Goal: Task Accomplishment & Management: Manage account settings

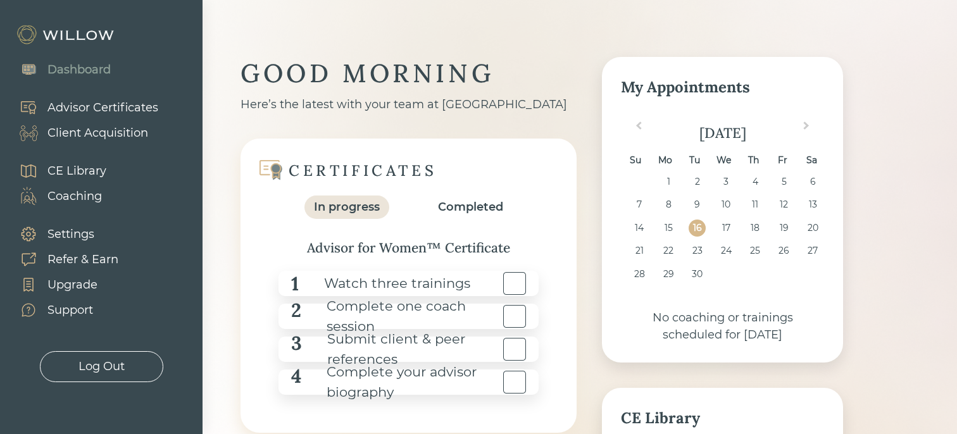
click at [137, 103] on div "Advisor Certificates" at bounding box center [102, 107] width 111 height 17
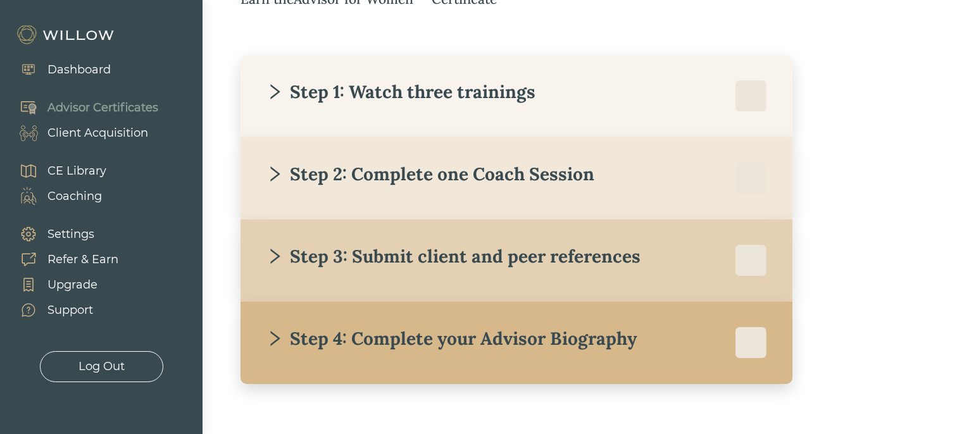
scroll to position [253, 0]
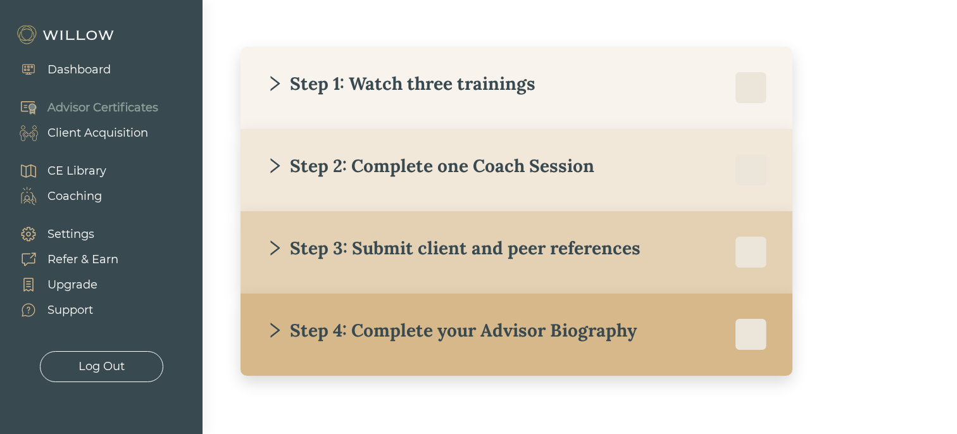
click at [365, 82] on div "Step 1: Watch three trainings" at bounding box center [401, 83] width 270 height 23
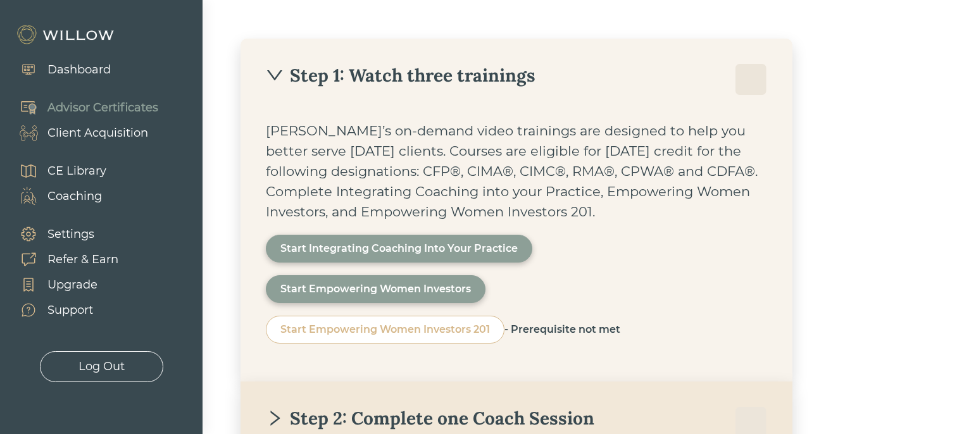
scroll to position [267, 0]
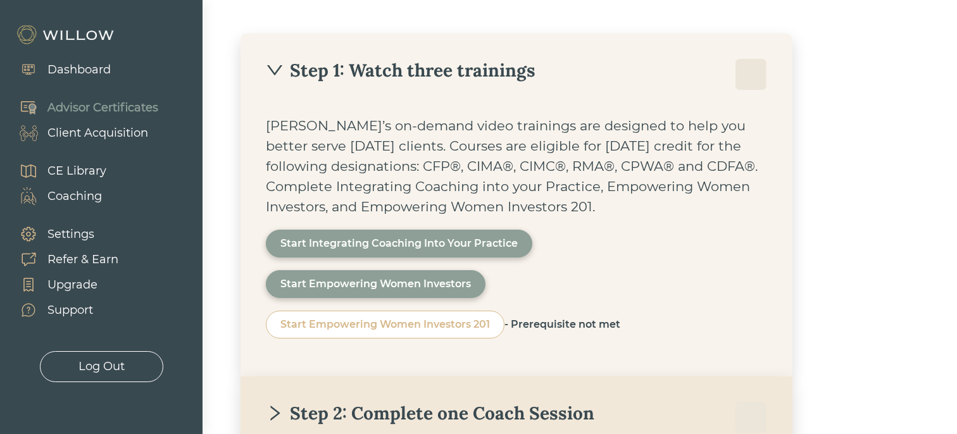
click at [388, 68] on div "Step 1: Watch three trainings" at bounding box center [401, 70] width 270 height 23
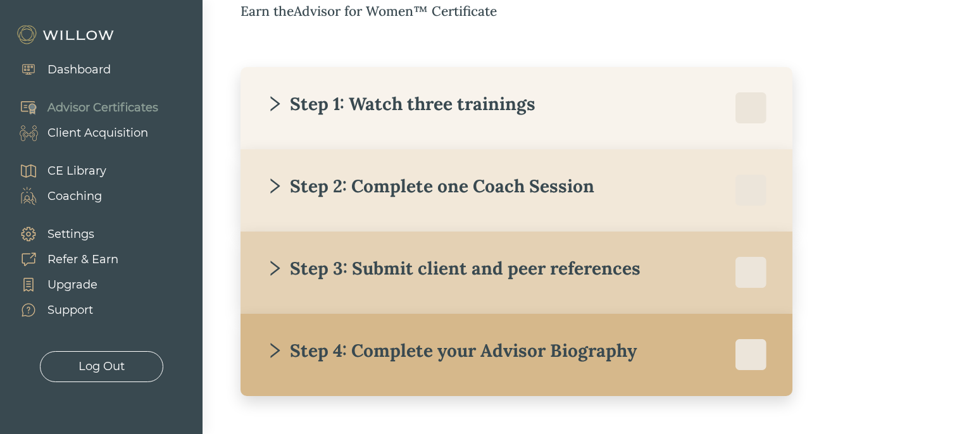
scroll to position [232, 0]
click at [442, 106] on div "Step 1: Watch three trainings" at bounding box center [401, 104] width 270 height 23
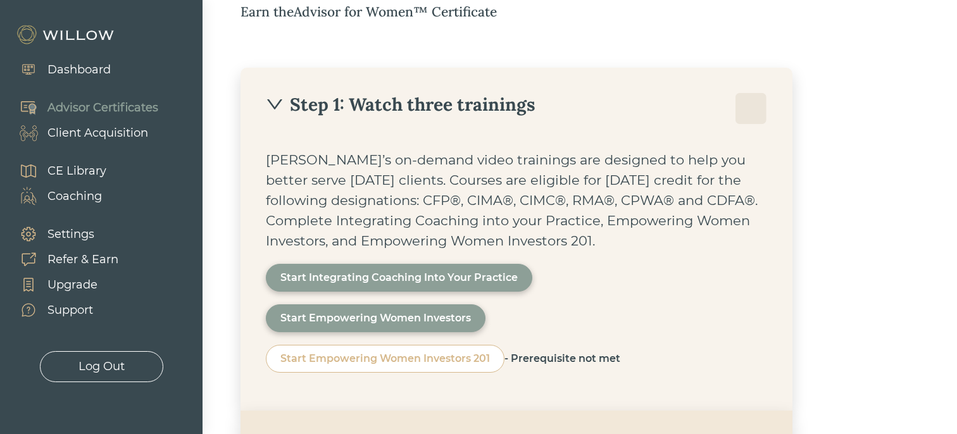
click at [429, 279] on div "Start Integrating Coaching Into Your Practice" at bounding box center [398, 277] width 237 height 15
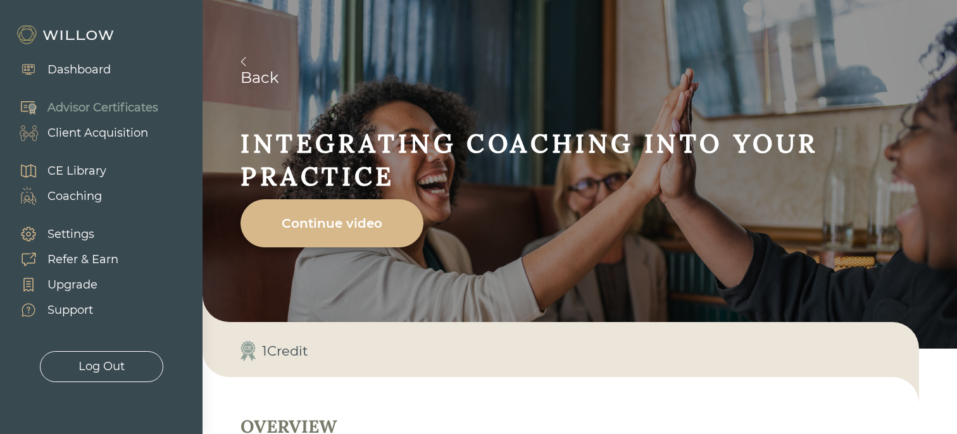
click at [349, 232] on div "Continue video" at bounding box center [332, 223] width 154 height 35
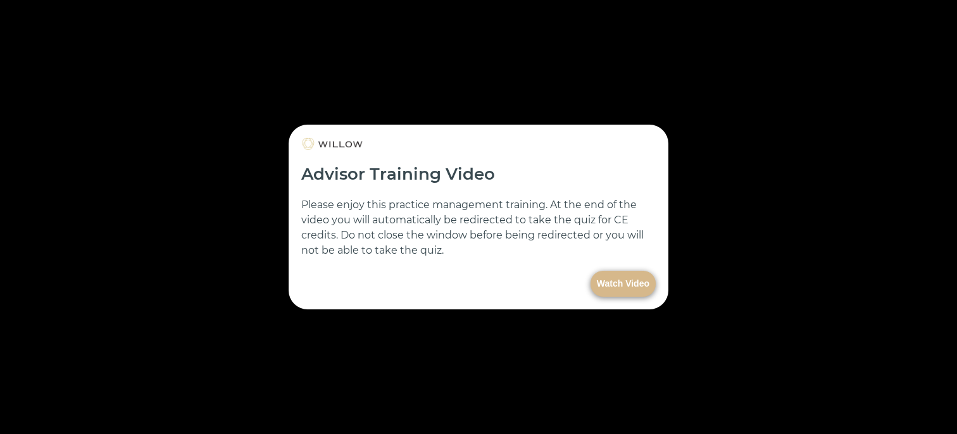
click at [646, 282] on button "Watch Video" at bounding box center [623, 284] width 65 height 26
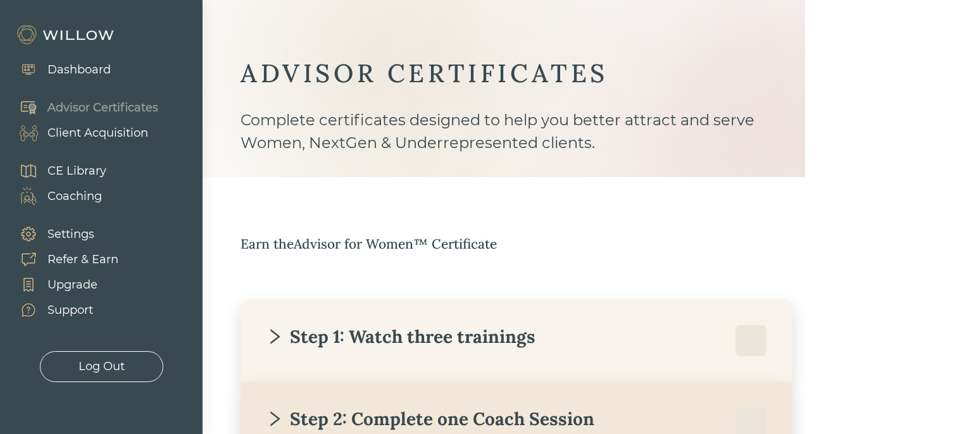
scroll to position [232, 0]
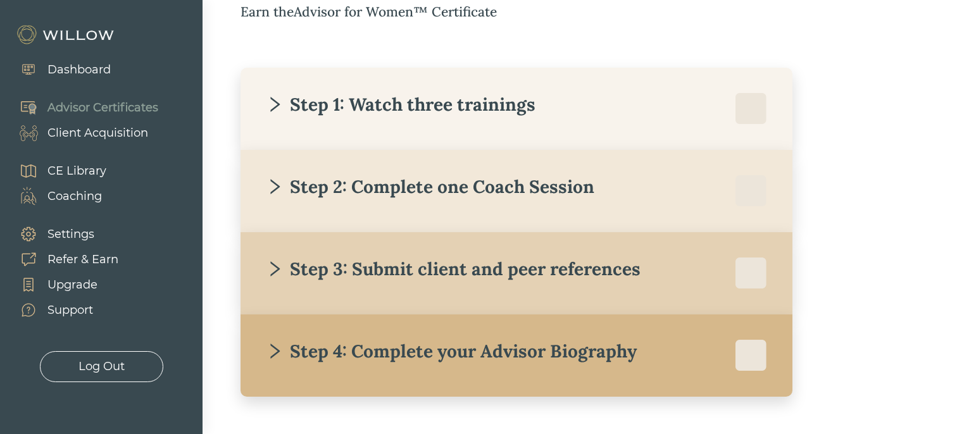
click at [146, 129] on div "Client Acquisition" at bounding box center [97, 133] width 101 height 17
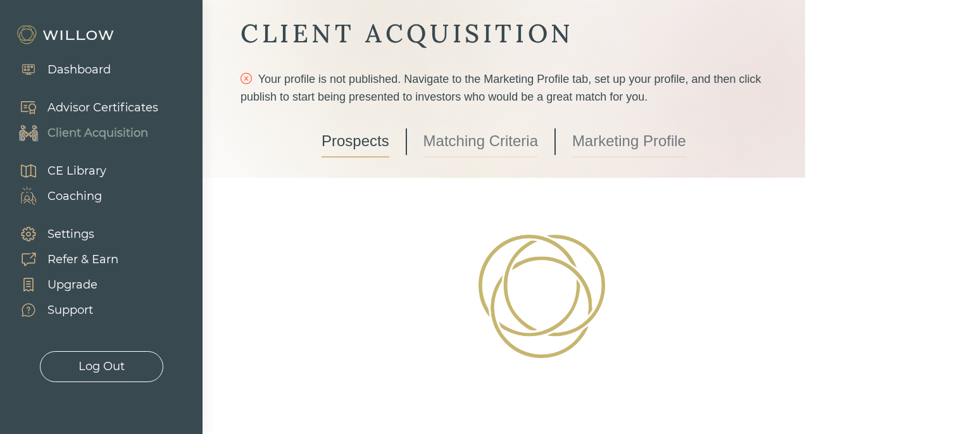
scroll to position [54, 0]
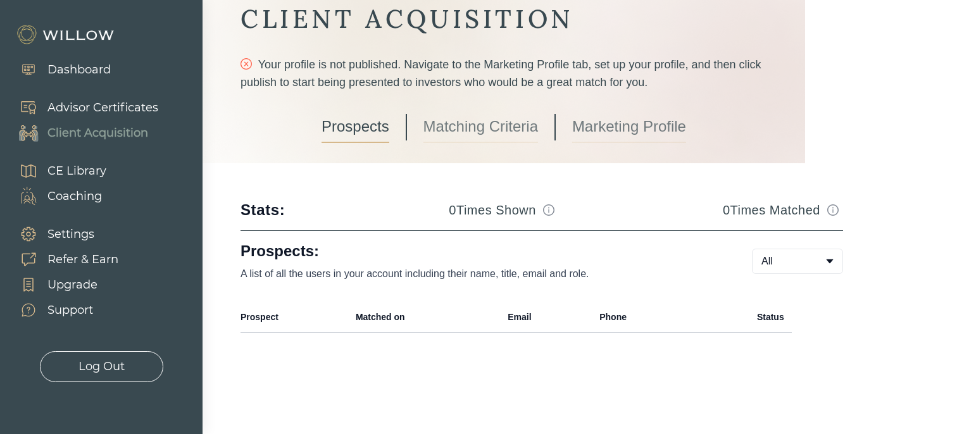
click at [456, 123] on link "Matching Criteria" at bounding box center [481, 127] width 115 height 32
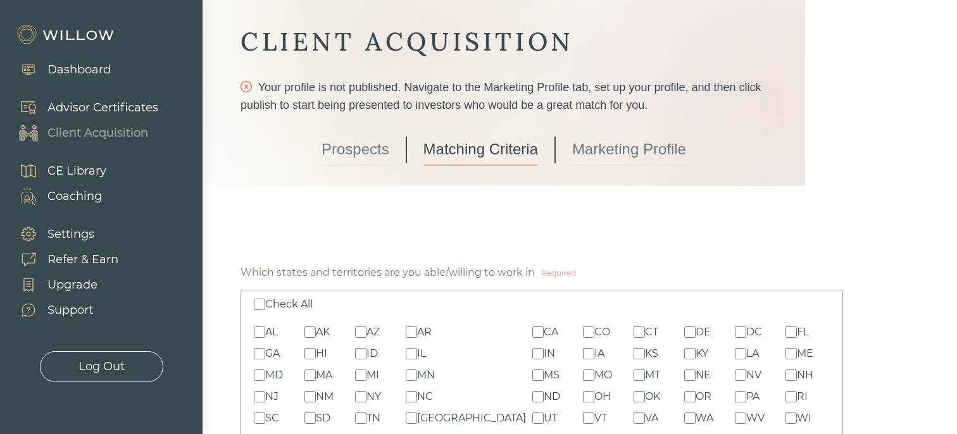
scroll to position [27, 0]
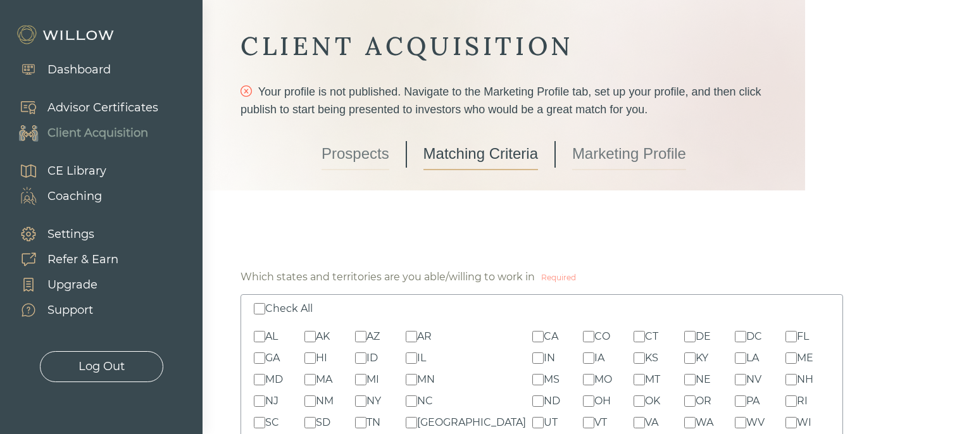
click at [83, 106] on div "Advisor Certificates" at bounding box center [102, 107] width 111 height 17
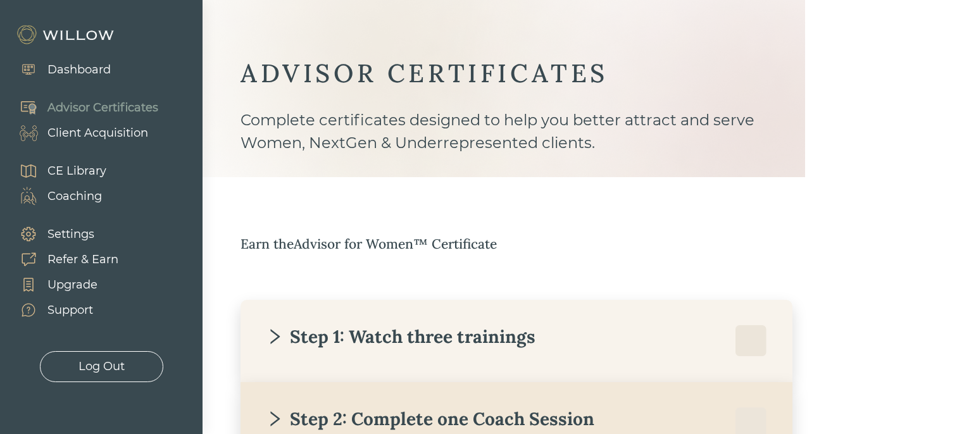
click at [87, 142] on div "Client Acquisition" at bounding box center [77, 132] width 142 height 25
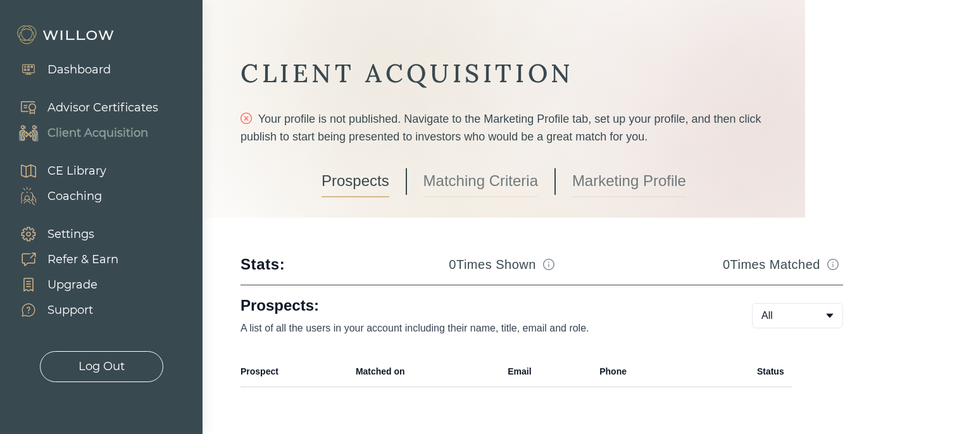
click at [477, 195] on link "Matching Criteria" at bounding box center [481, 182] width 115 height 32
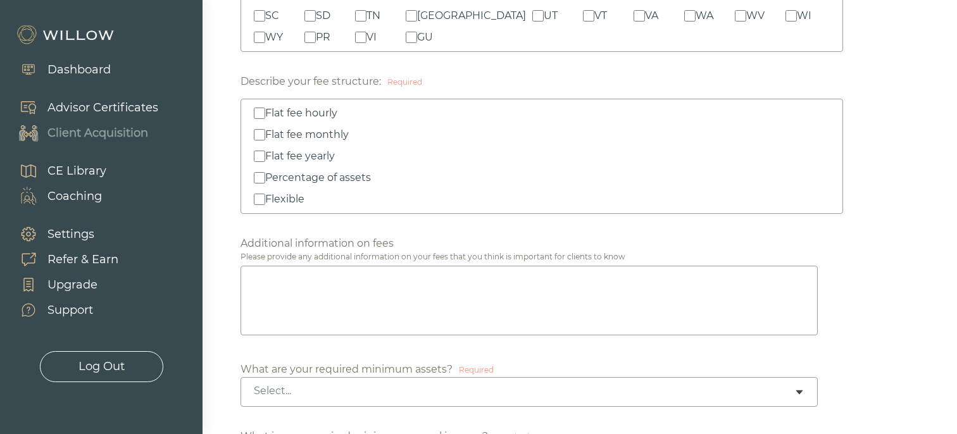
scroll to position [434, 0]
click at [301, 294] on textarea at bounding box center [529, 302] width 577 height 70
click at [265, 179] on div "Percentage of assets" at bounding box center [318, 178] width 106 height 15
click at [265, 179] on input "Percentage of assets" at bounding box center [259, 178] width 11 height 11
checkbox input "true"
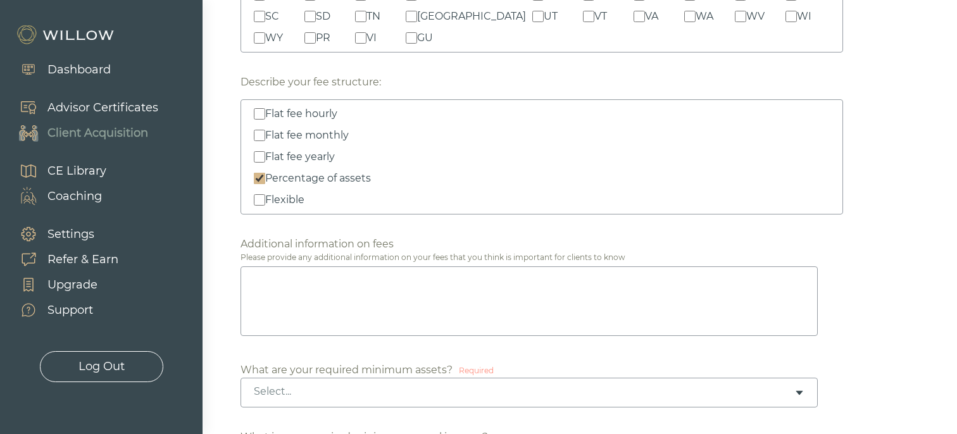
click at [256, 115] on input "Flat fee hourly" at bounding box center [259, 113] width 11 height 11
checkbox input "false"
click at [263, 177] on input "Percentage of assets" at bounding box center [259, 178] width 11 height 11
checkbox input "false"
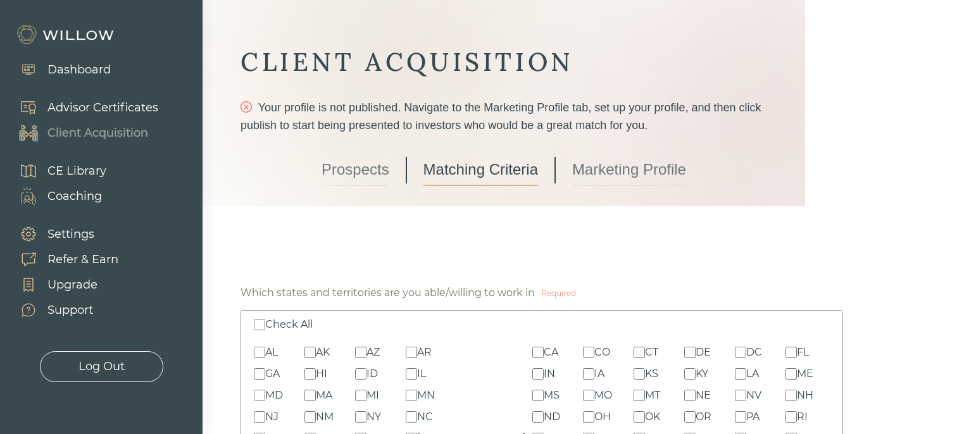
scroll to position [0, 0]
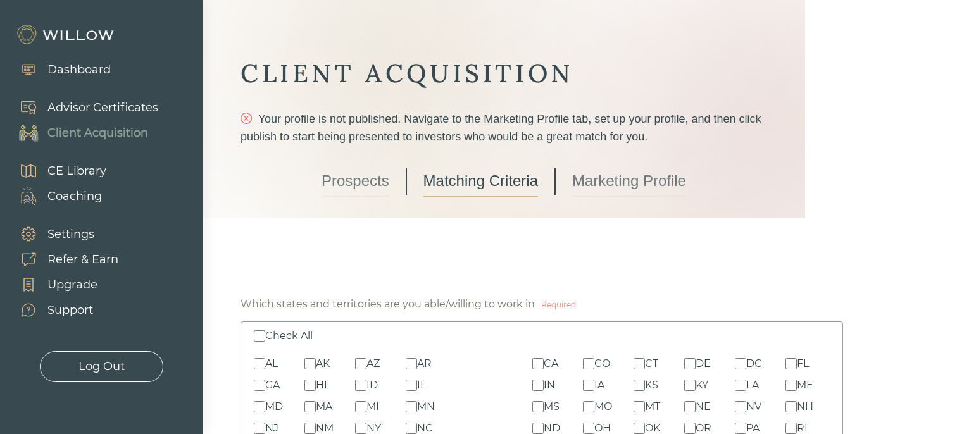
click at [463, 179] on link "Matching Criteria" at bounding box center [481, 182] width 115 height 32
click at [614, 173] on link "Marketing Profile" at bounding box center [629, 182] width 114 height 32
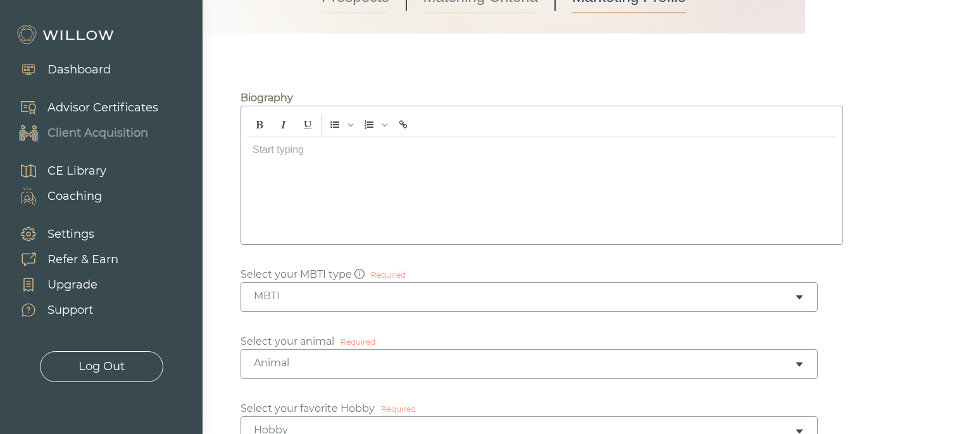
scroll to position [182, 0]
click at [323, 168] on div at bounding box center [542, 190] width 589 height 101
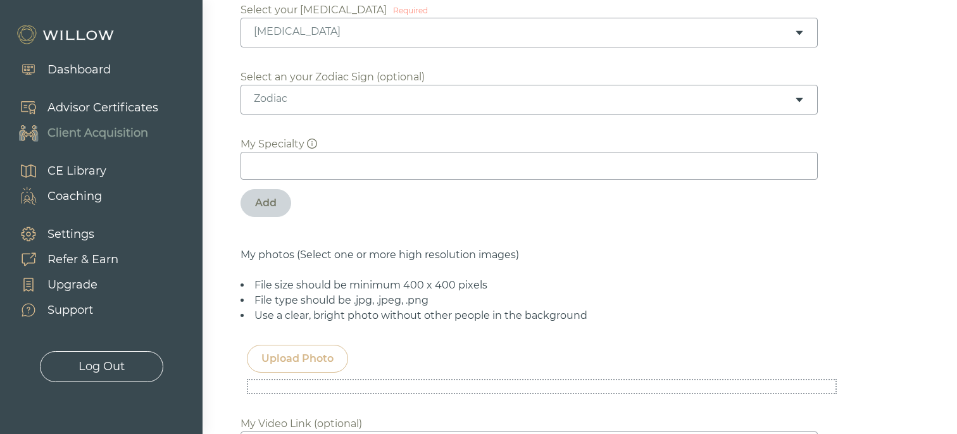
scroll to position [656, 0]
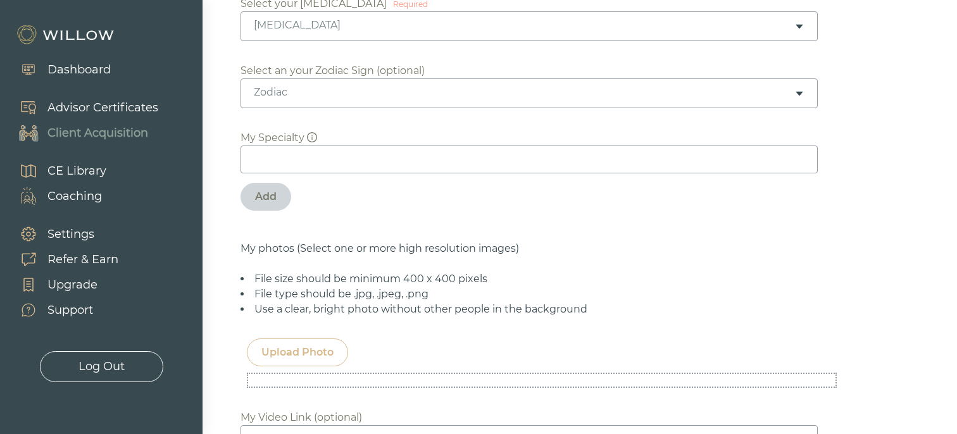
click at [313, 151] on input at bounding box center [529, 160] width 577 height 28
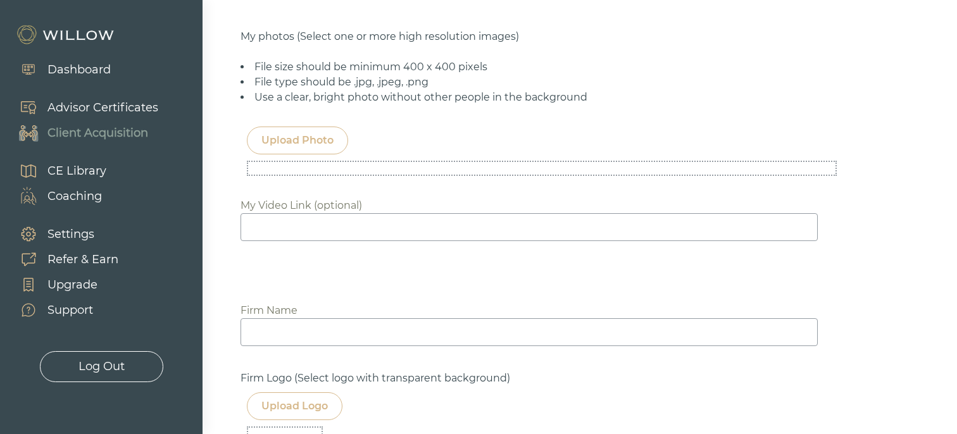
scroll to position [870, 0]
click at [297, 225] on input at bounding box center [529, 225] width 577 height 28
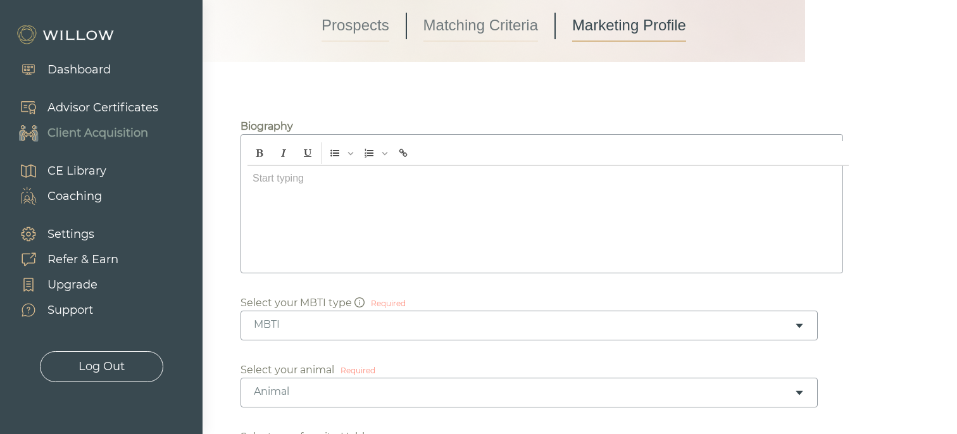
scroll to position [0, 0]
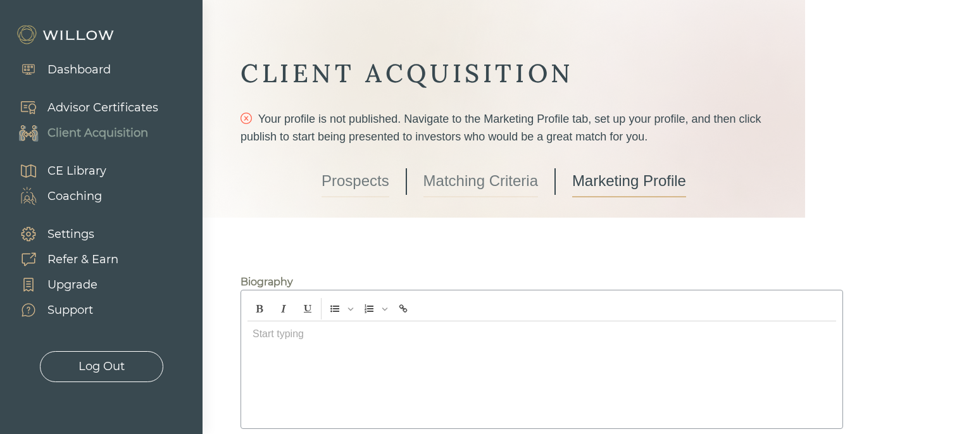
click at [353, 179] on link "Prospects" at bounding box center [356, 182] width 68 height 32
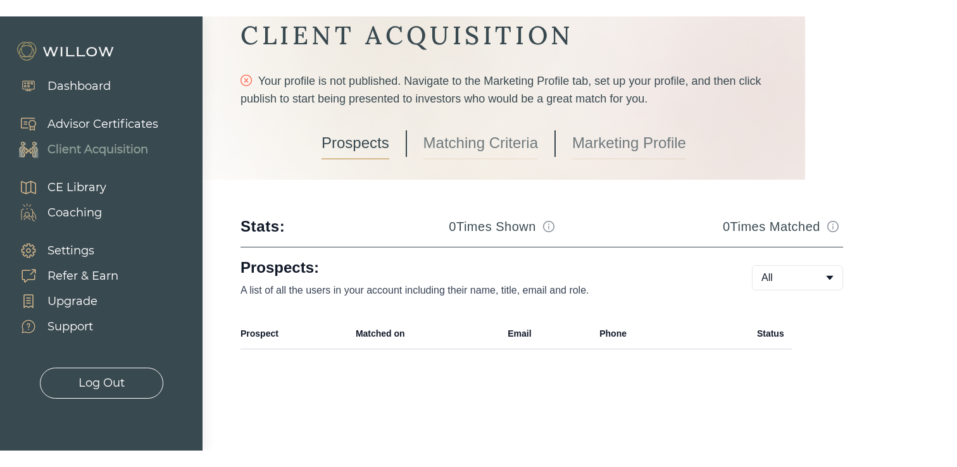
scroll to position [54, 0]
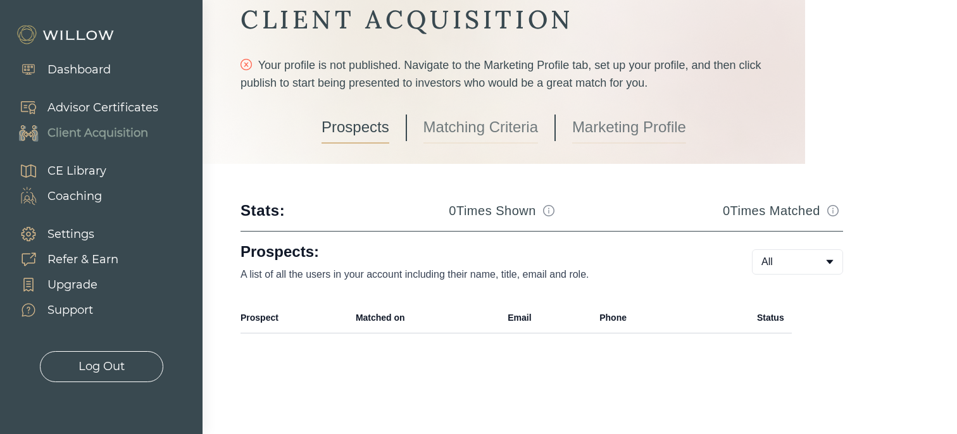
click at [467, 222] on div "CLIENT ACQUISITION Your profile is not published. Navigate to the Marketing Pro…" at bounding box center [542, 168] width 603 height 330
drag, startPoint x: 447, startPoint y: 213, endPoint x: 505, endPoint y: 211, distance: 58.3
click at [505, 211] on h3 "0 Times Shown" at bounding box center [492, 211] width 87 height 18
click at [510, 211] on h3 "0 Times Shown" at bounding box center [492, 211] width 87 height 18
drag, startPoint x: 731, startPoint y: 204, endPoint x: 767, endPoint y: 208, distance: 36.2
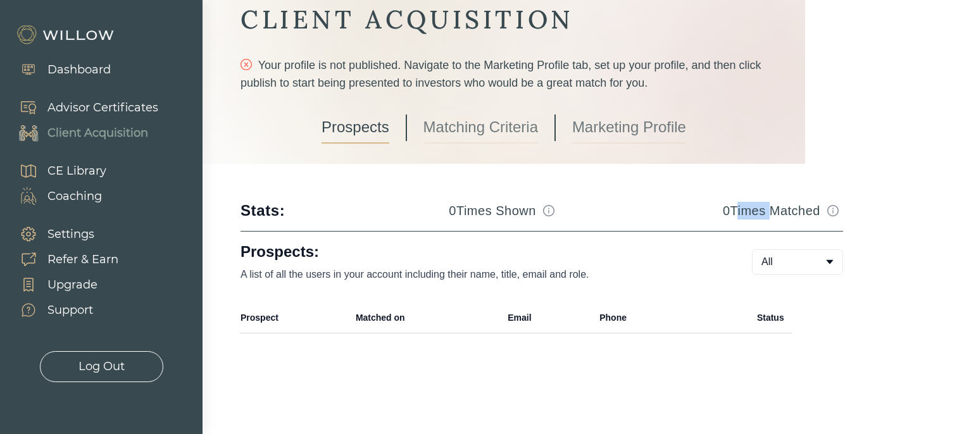
click at [767, 208] on h3 "0 Times Matched" at bounding box center [771, 211] width 97 height 18
click at [717, 194] on div "CLIENT ACQUISITION Your profile is not published. Navigate to the Marketing Pro…" at bounding box center [542, 168] width 603 height 330
click at [349, 129] on link "Prospects" at bounding box center [356, 128] width 68 height 32
click at [439, 124] on link "Matching Criteria" at bounding box center [481, 128] width 115 height 32
